Goal: Task Accomplishment & Management: Use online tool/utility

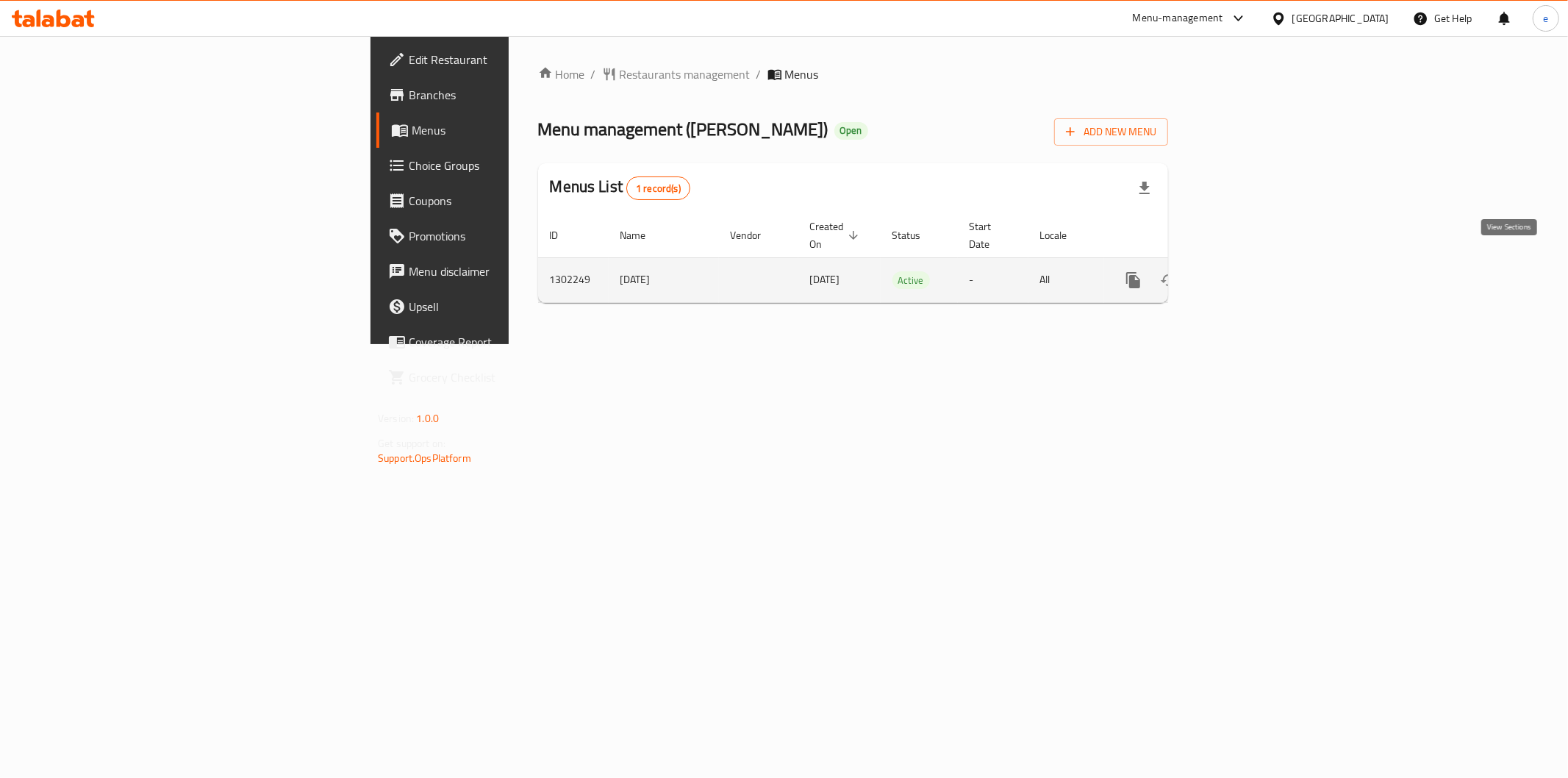
click at [1248, 271] on icon "enhanced table" at bounding box center [1239, 280] width 18 height 18
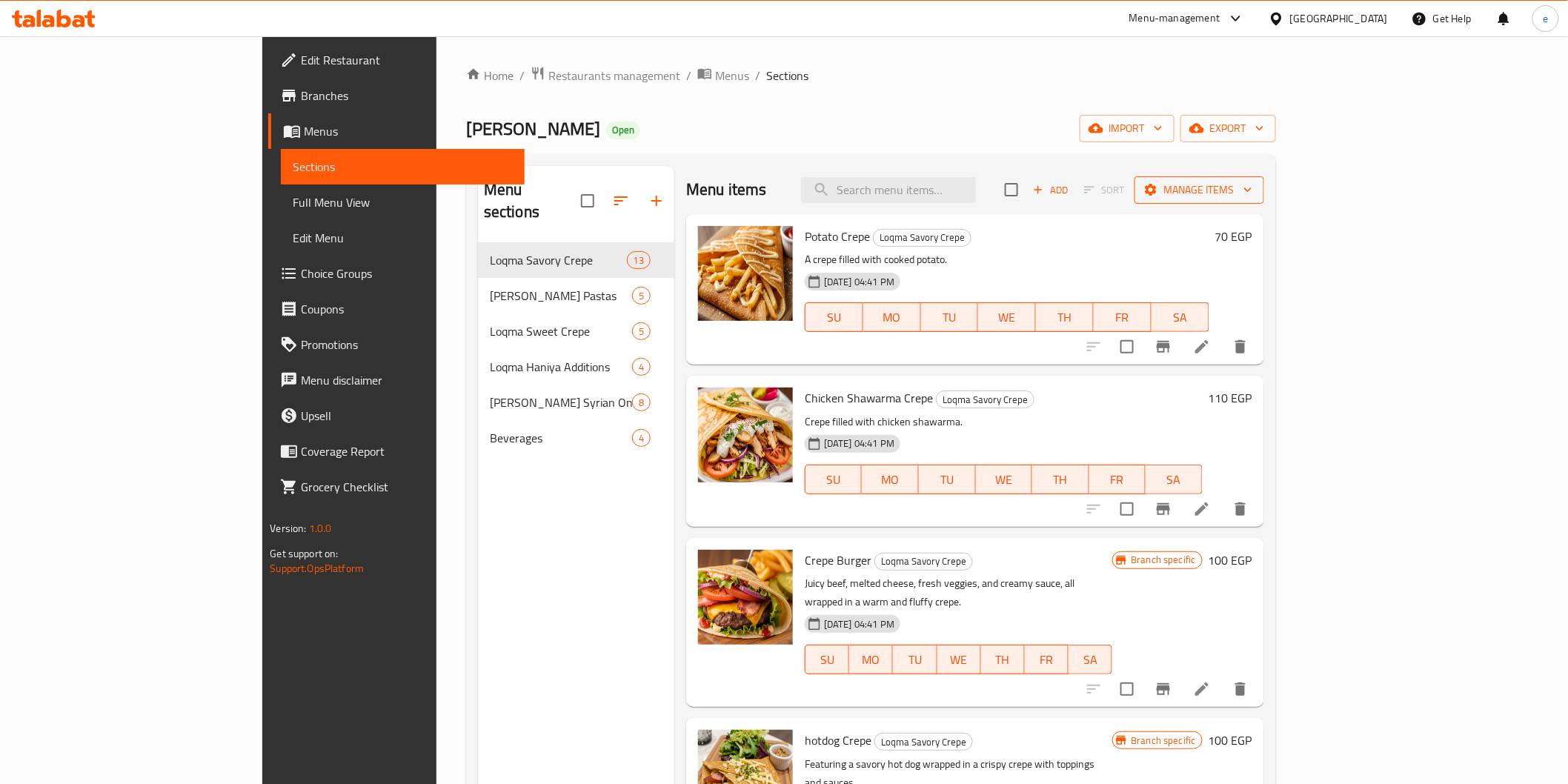
click at [1252, 195] on span "Manage items" at bounding box center [1199, 190] width 106 height 19
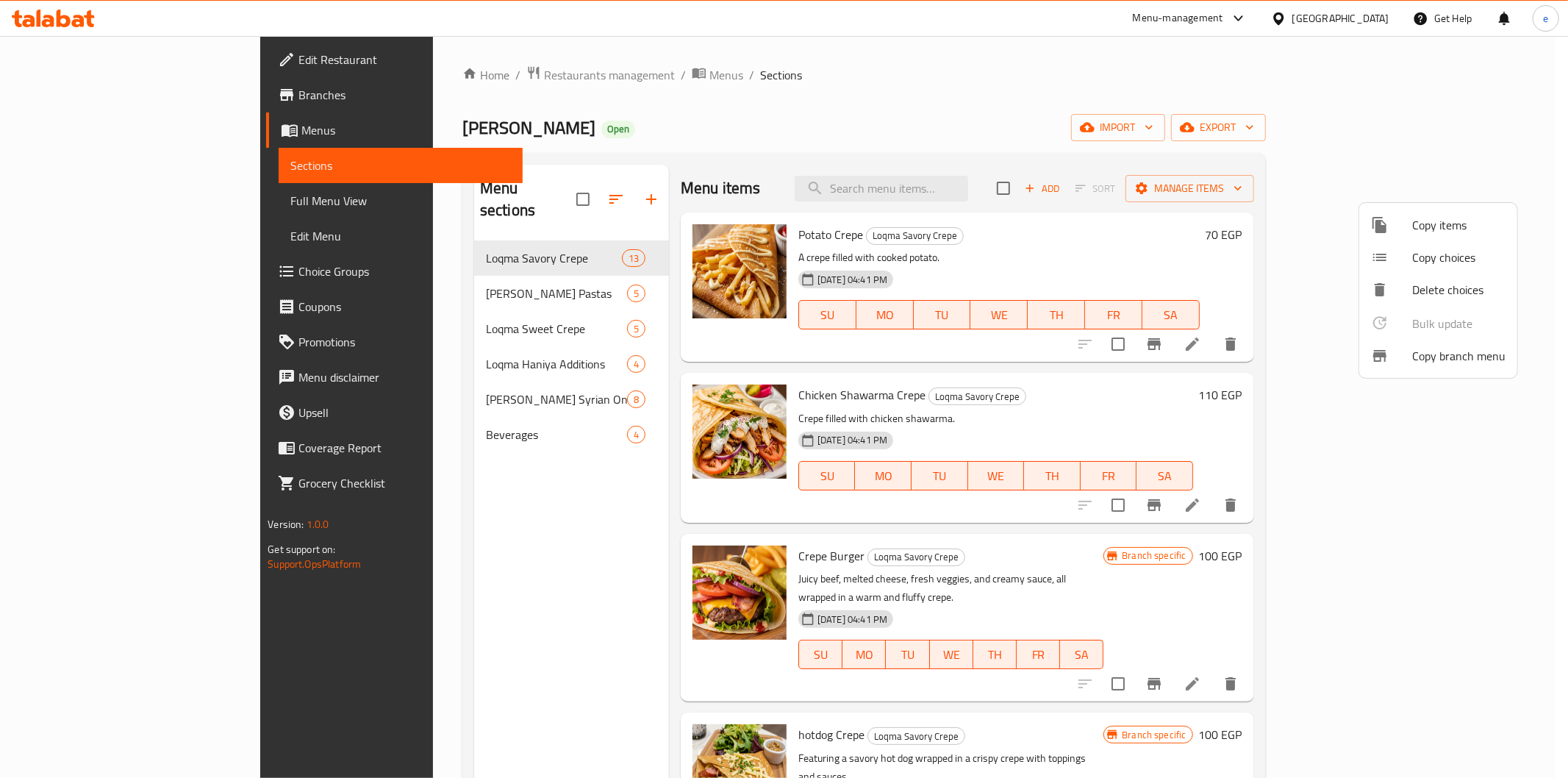
click at [1436, 347] on span "Copy branch menu" at bounding box center [1459, 355] width 93 height 18
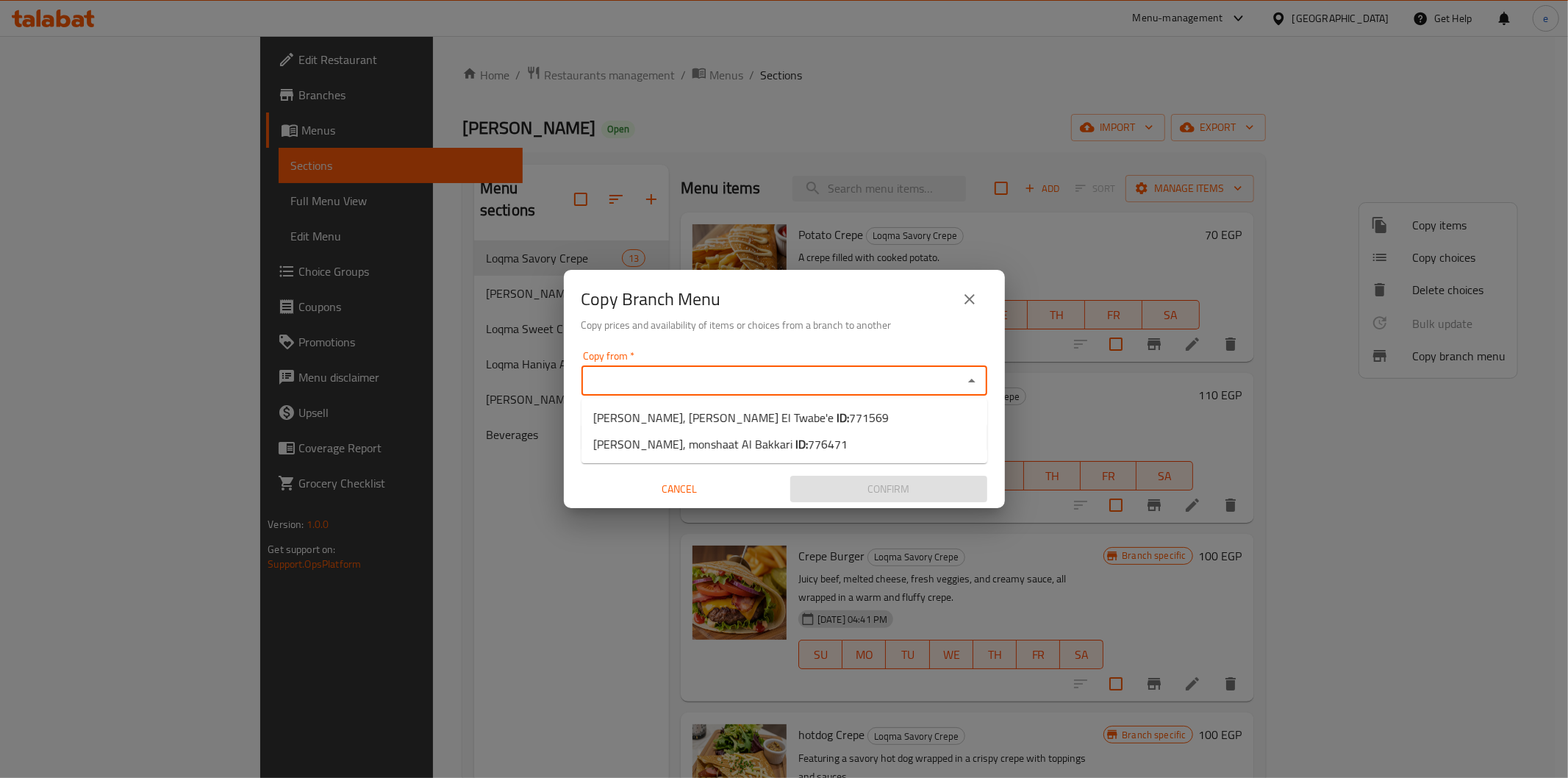
click at [701, 375] on input "Copy from   *" at bounding box center [772, 381] width 373 height 20
click at [836, 419] on b "ID:" at bounding box center [842, 417] width 13 height 22
type input "[PERSON_NAME], [PERSON_NAME] El Twabe'e"
click at [782, 440] on input "Copy to   *" at bounding box center [772, 438] width 373 height 20
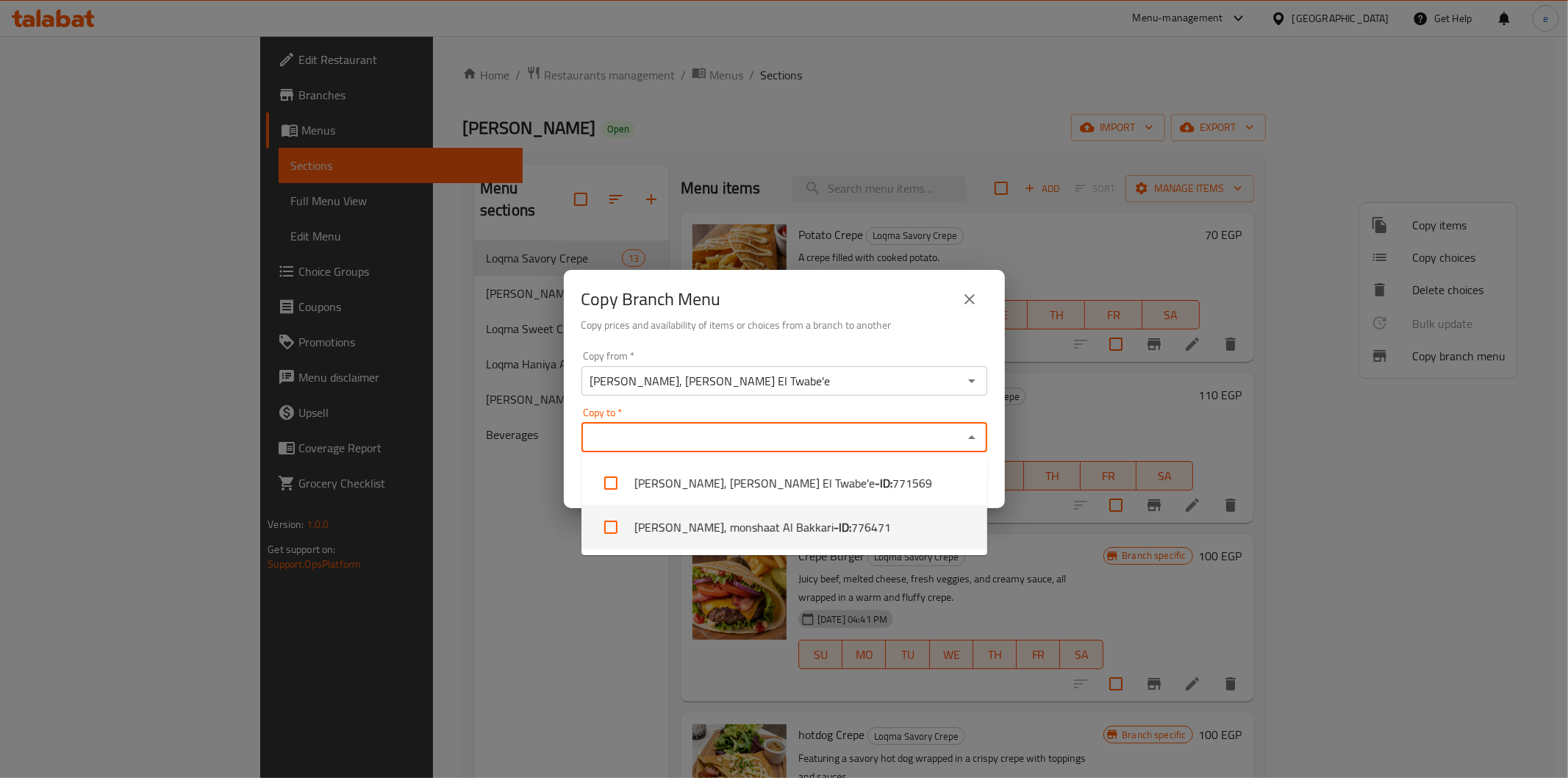
click at [791, 506] on li "[PERSON_NAME], monshaat Al Bakkari - ID: 776471" at bounding box center [784, 527] width 406 height 44
checkbox input "true"
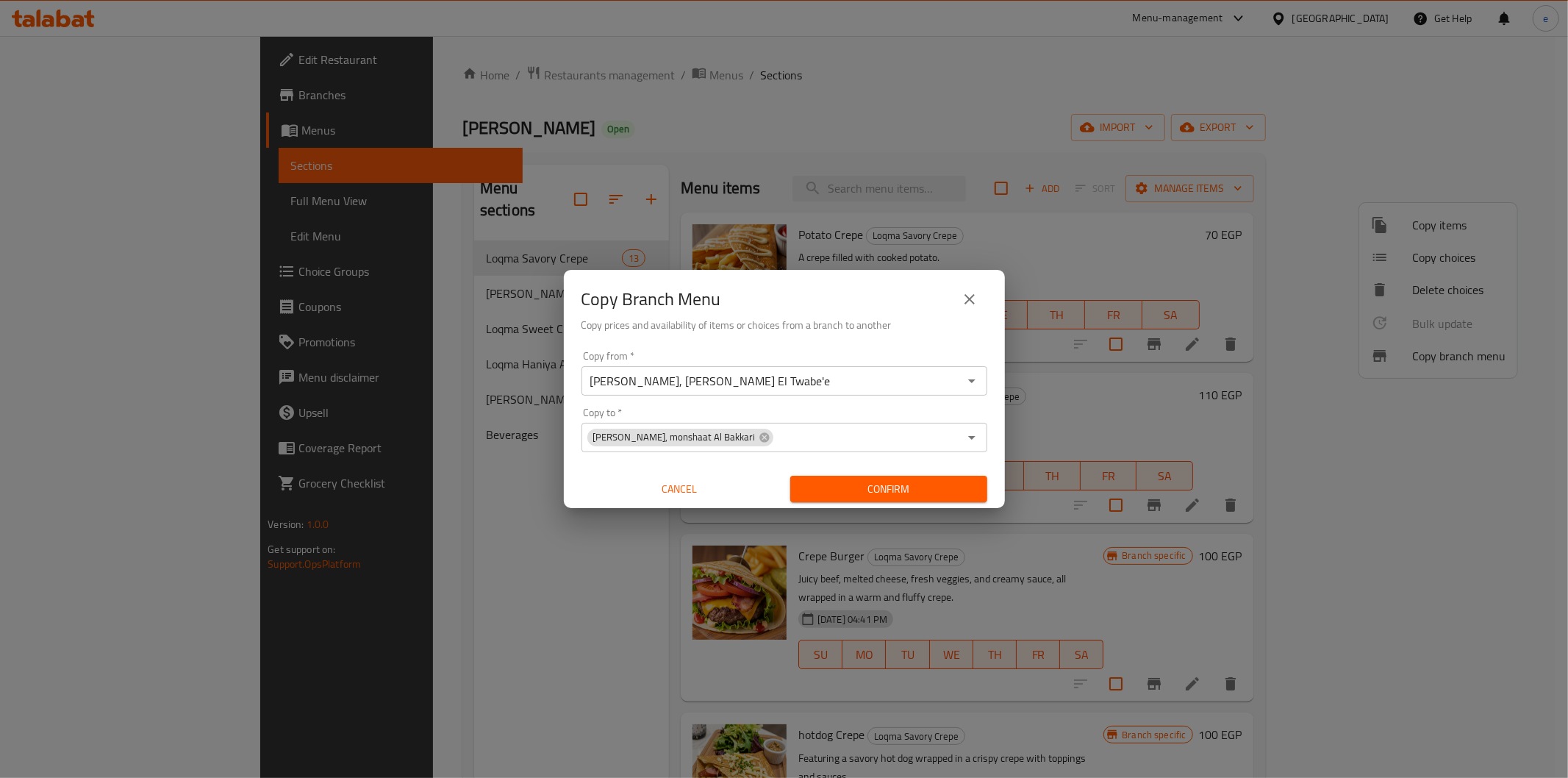
click at [860, 314] on div "Copy Branch Menu" at bounding box center [784, 299] width 406 height 36
click at [902, 493] on span "Confirm" at bounding box center [889, 490] width 173 height 19
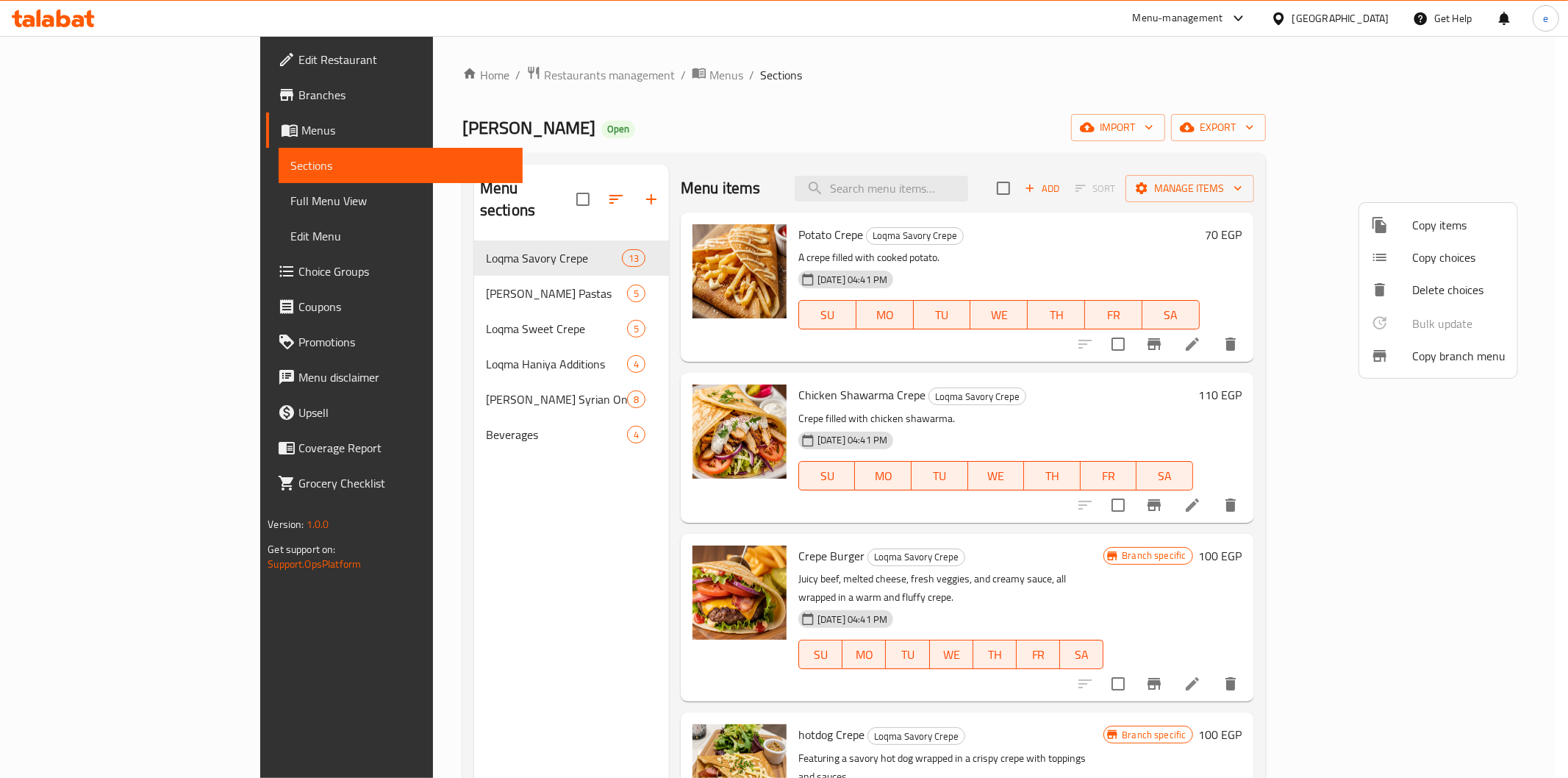
click at [111, 105] on div at bounding box center [784, 389] width 1568 height 778
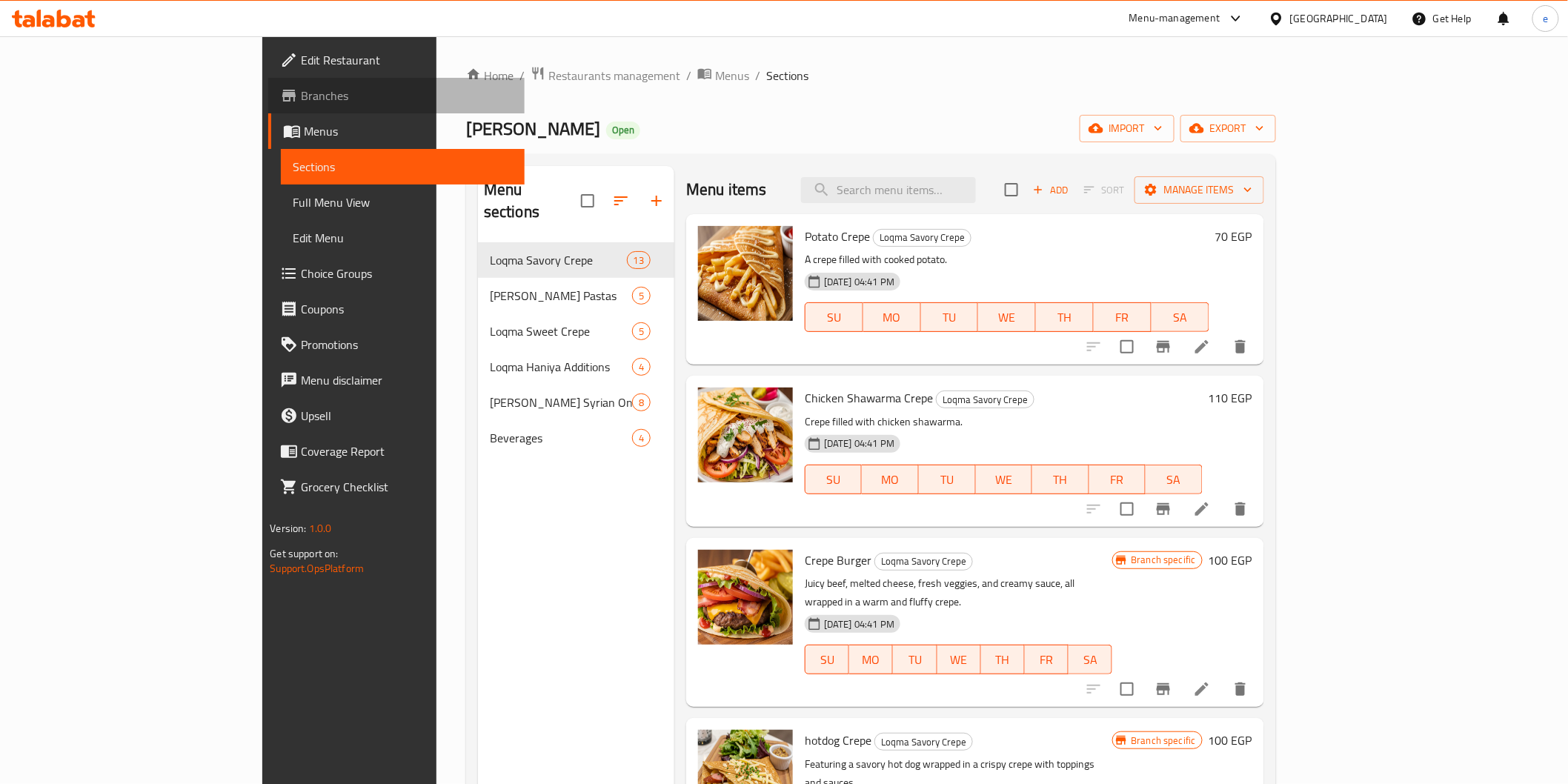
click at [301, 91] on span "Branches" at bounding box center [406, 95] width 212 height 18
